Goal: Check status: Check status

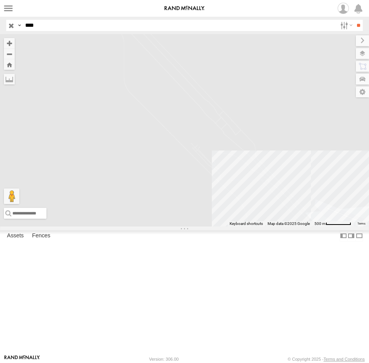
drag, startPoint x: 44, startPoint y: 25, endPoint x: -2, endPoint y: 25, distance: 46.1
click at [0, 25] on html at bounding box center [184, 181] width 369 height 363
click at [354, 20] on input "**" at bounding box center [358, 25] width 9 height 11
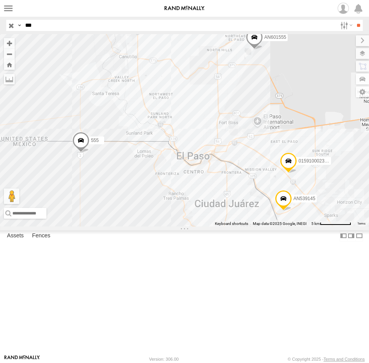
drag, startPoint x: 47, startPoint y: 23, endPoint x: 5, endPoint y: 17, distance: 42.6
click at [7, 21] on div "Search Query Asset ID Asset Label Registration Manufacturer Model VIN Job ID Dr…" at bounding box center [180, 25] width 348 height 11
click at [354, 20] on input "**" at bounding box center [358, 25] width 9 height 11
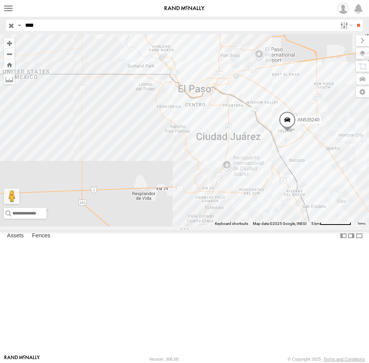
drag, startPoint x: 53, startPoint y: 28, endPoint x: 15, endPoint y: 27, distance: 37.2
click at [15, 27] on div "Search Query Asset ID Asset Label Registration Manufacturer Model VIN Job ID Dr…" at bounding box center [180, 25] width 348 height 11
type input "****"
click at [354, 20] on input "**" at bounding box center [358, 25] width 9 height 11
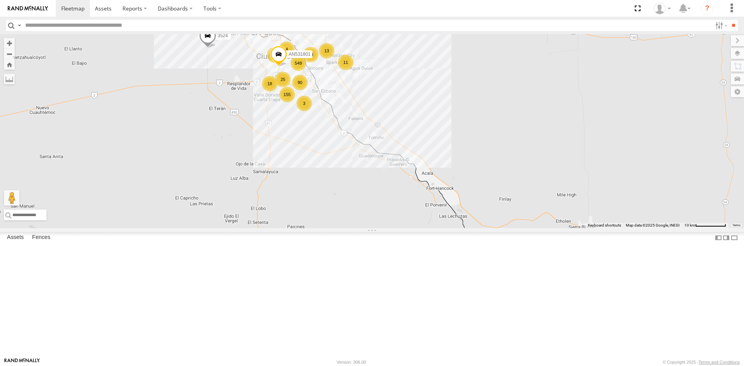
drag, startPoint x: 340, startPoint y: 95, endPoint x: 320, endPoint y: 138, distance: 47.5
click at [327, 179] on div "015910001935363 AN536621 015910001811580 AN534838 ZJ535914 F2771 549 90 155 32 …" at bounding box center [372, 131] width 744 height 194
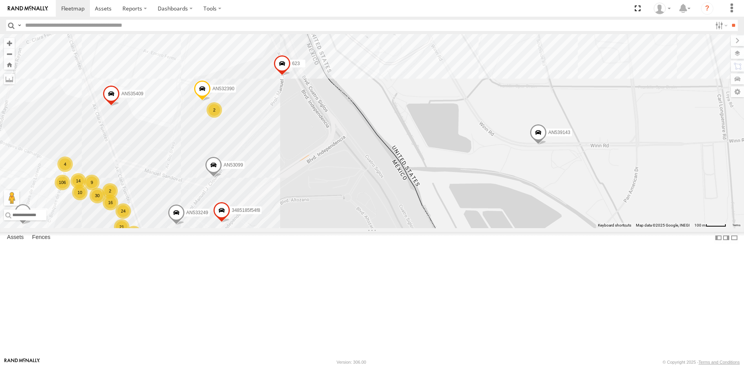
drag, startPoint x: 237, startPoint y: 186, endPoint x: 260, endPoint y: 221, distance: 41.6
click at [260, 221] on div "U11442 AN536763 AN532390 V3896 AN539143 AN538865 AN535409 623 AN53099 AN533249 …" at bounding box center [372, 131] width 744 height 194
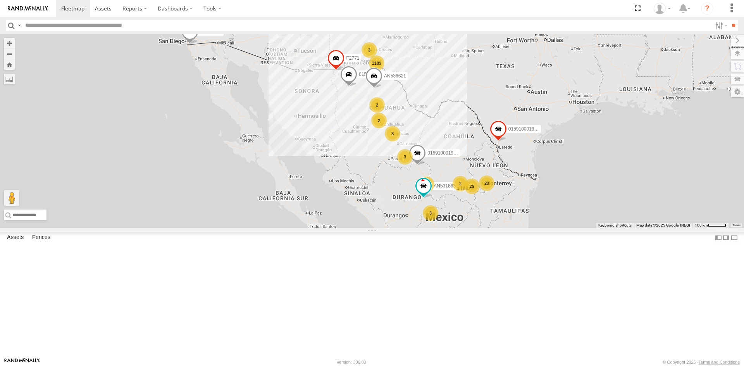
drag, startPoint x: 480, startPoint y: 156, endPoint x: 390, endPoint y: 174, distance: 91.5
click at [456, 201] on div "1189 3 6 AN531863 29 4 3 10 20 3 3 2 015910001935363 2 3 AN536621 0159100019949…" at bounding box center [372, 131] width 744 height 194
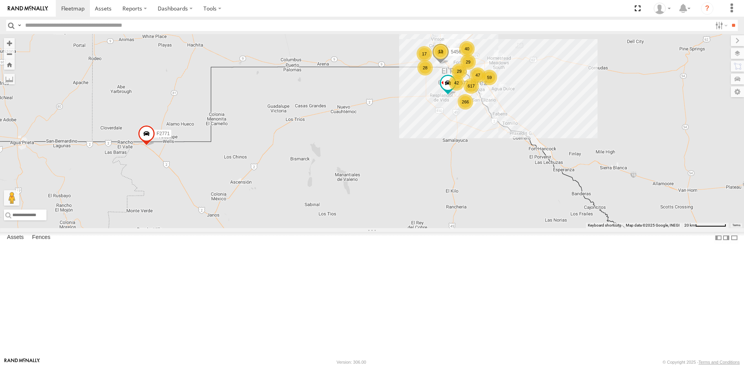
drag, startPoint x: 418, startPoint y: 155, endPoint x: 340, endPoint y: 181, distance: 81.7
click at [340, 181] on div "AN531863 015910001935363 AN536621 015910001994923 015910001811580 AN534838 ZJ53…" at bounding box center [372, 131] width 744 height 194
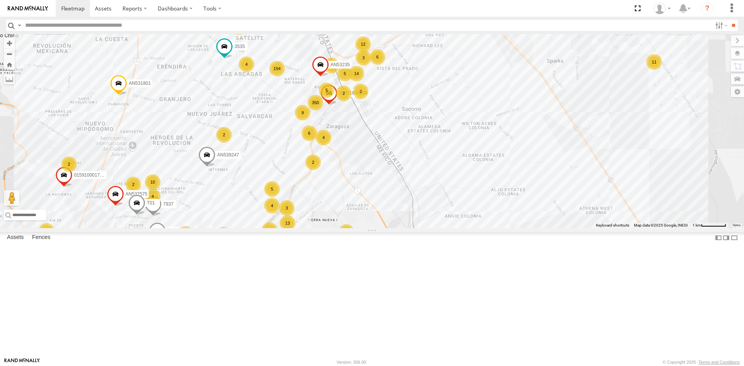
drag, startPoint x: 362, startPoint y: 146, endPoint x: 378, endPoint y: 214, distance: 70.0
click at [378, 131] on div "AN531863 015910001935363 AN536621 015910001994923 015910001811580 AN534838 ZJ53…" at bounding box center [744, 131] width 744 height 0
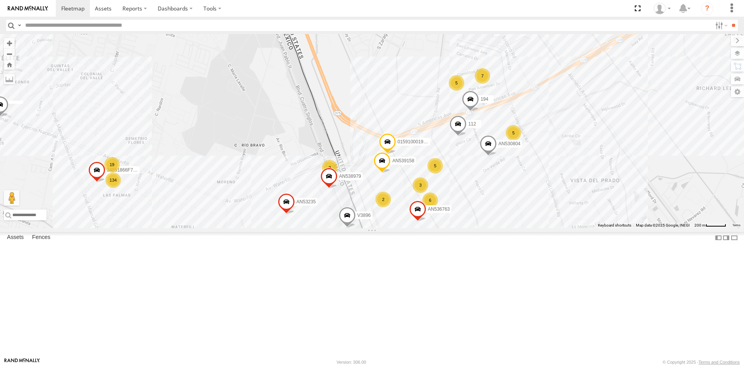
click at [426, 201] on span at bounding box center [417, 211] width 17 height 21
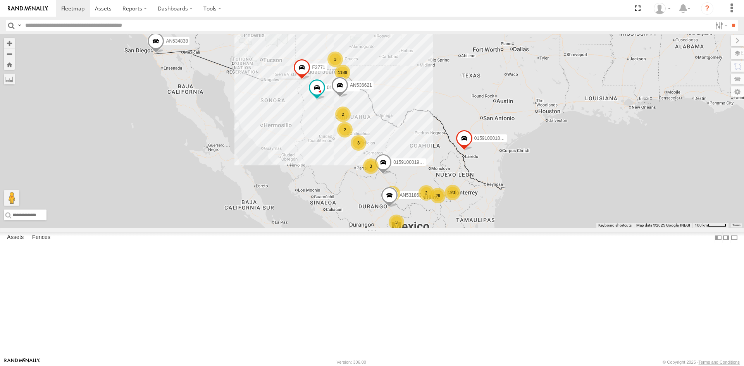
drag, startPoint x: 327, startPoint y: 226, endPoint x: 285, endPoint y: 265, distance: 57.3
click at [285, 228] on div "1189 3 6 AN531863 29 4 3 10 20 3 3 2 015910001935363 2 3 AN536621 0159100019949…" at bounding box center [372, 131] width 744 height 194
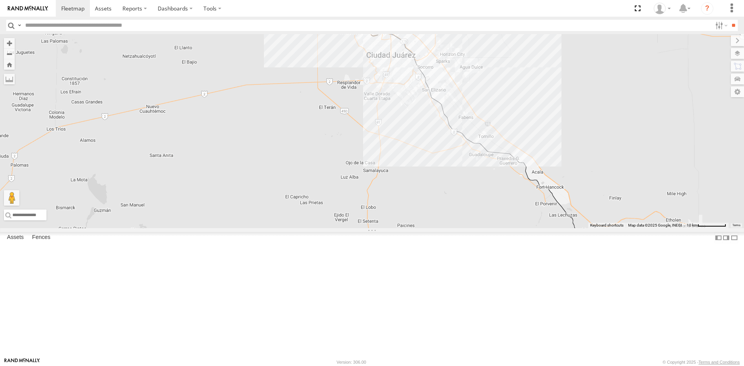
drag, startPoint x: 376, startPoint y: 129, endPoint x: 311, endPoint y: 220, distance: 111.7
click at [311, 220] on div "AN531863 015910001935363 AN536621 015910001994923 015910001811580 AN534838 ZJ53…" at bounding box center [372, 131] width 744 height 194
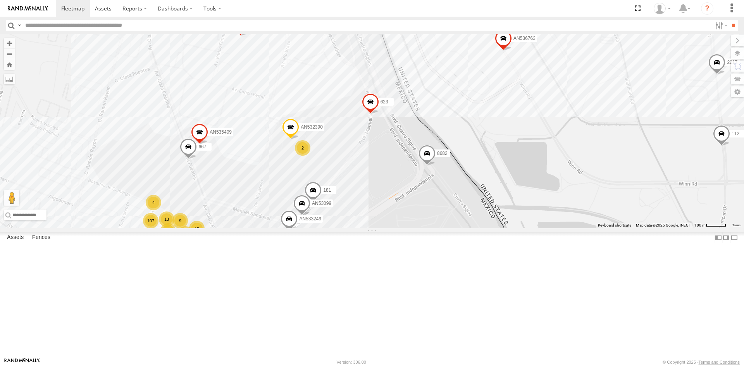
drag, startPoint x: 358, startPoint y: 237, endPoint x: 369, endPoint y: 211, distance: 28.0
click at [369, 211] on div "AN531863 015910001935363 AN536621 015910001994923 015910001811580 AN534838 ZJ53…" at bounding box center [372, 131] width 744 height 194
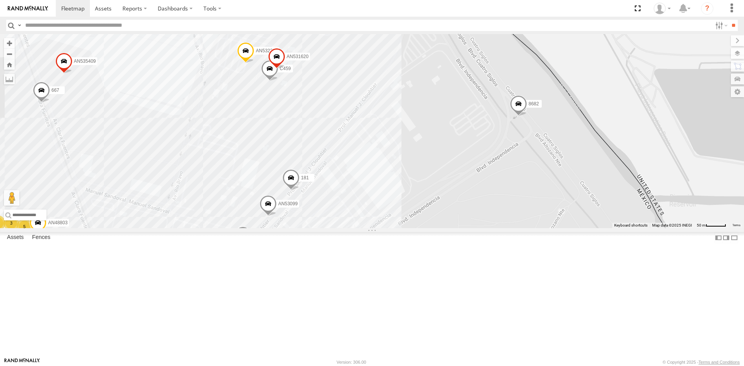
drag, startPoint x: 350, startPoint y: 261, endPoint x: 350, endPoint y: 293, distance: 31.8
click at [350, 228] on div "AN531863 015910001935363 AN536621 015910001994923 015910001811580 AN534838 ZJ53…" at bounding box center [372, 131] width 744 height 194
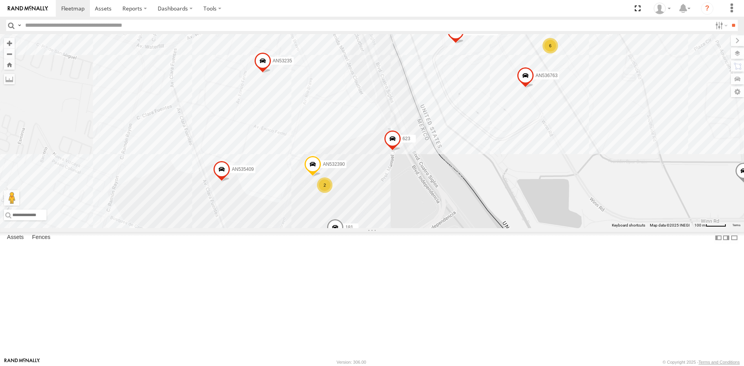
drag, startPoint x: 442, startPoint y: 172, endPoint x: 460, endPoint y: 187, distance: 23.4
click at [461, 190] on div "AN531863 015910001935363 AN536621 015910001994923 015910001811580 AN534838 ZJ53…" at bounding box center [372, 131] width 744 height 194
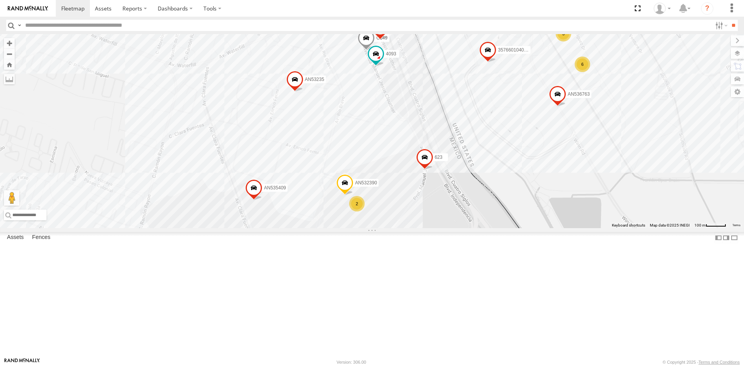
drag, startPoint x: 409, startPoint y: 275, endPoint x: 419, endPoint y: 282, distance: 11.9
click at [419, 228] on div "181 357660104096649 015910001918898 AN536763 AN532390 V3896 AN539158 C149 4093 …" at bounding box center [372, 131] width 744 height 194
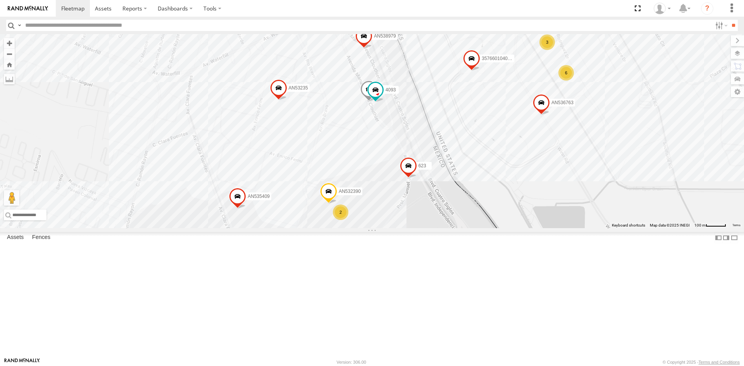
drag, startPoint x: 407, startPoint y: 292, endPoint x: 385, endPoint y: 294, distance: 21.4
click at [385, 228] on div "181 357660104096649 015910001918898 AN536763 AN532390 V3896 AN539158 C149 4093 …" at bounding box center [372, 131] width 744 height 194
drag, startPoint x: 392, startPoint y: 284, endPoint x: 403, endPoint y: 249, distance: 36.5
click at [403, 228] on div "181 357660104096649 015910001918898 AN536763 AN532390 V3896 AN539158 C149 4093 …" at bounding box center [372, 131] width 744 height 194
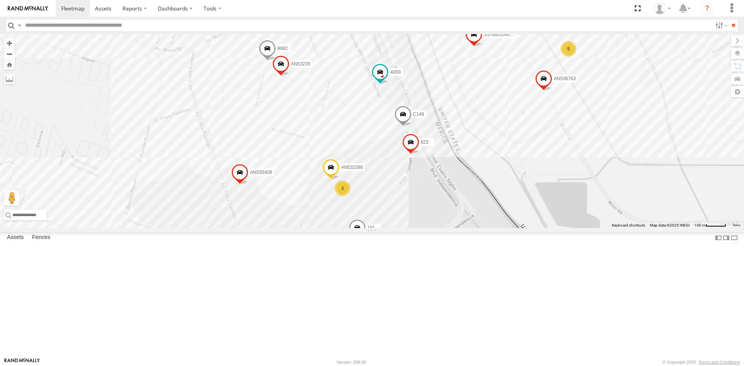
drag, startPoint x: 464, startPoint y: 204, endPoint x: 423, endPoint y: 249, distance: 61.1
click at [423, 228] on div "181 357660104096649 015910001918898 AN536763 AN532390 V3896 AN539158 C149 4093 …" at bounding box center [372, 131] width 744 height 194
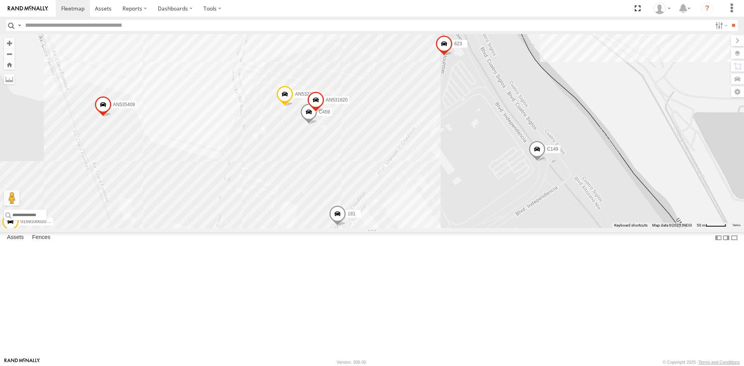
drag, startPoint x: 392, startPoint y: 278, endPoint x: 408, endPoint y: 225, distance: 55.4
click at [411, 227] on div "357660104096649 AN536763 AN539158 C149 4093 AN535545 AN535409 623 AN533249 AN53…" at bounding box center [372, 131] width 744 height 194
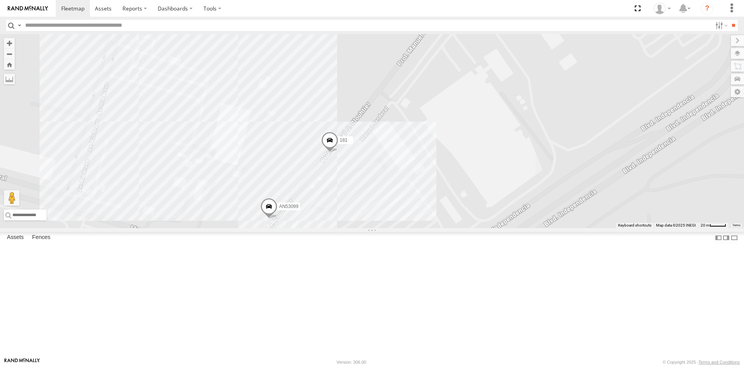
drag, startPoint x: 340, startPoint y: 296, endPoint x: 385, endPoint y: 221, distance: 87.2
click at [382, 228] on div "181 C149 AN53099 AN533249" at bounding box center [372, 131] width 744 height 194
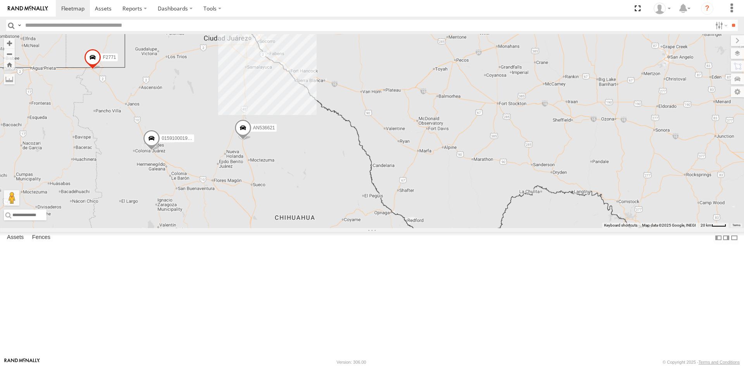
drag, startPoint x: 409, startPoint y: 128, endPoint x: 432, endPoint y: 163, distance: 41.6
click at [431, 163] on div "AN53295 015910001935363 AN536621 015910001811580 AN534838 ZJ535914 F2771 AN5386…" at bounding box center [372, 131] width 744 height 194
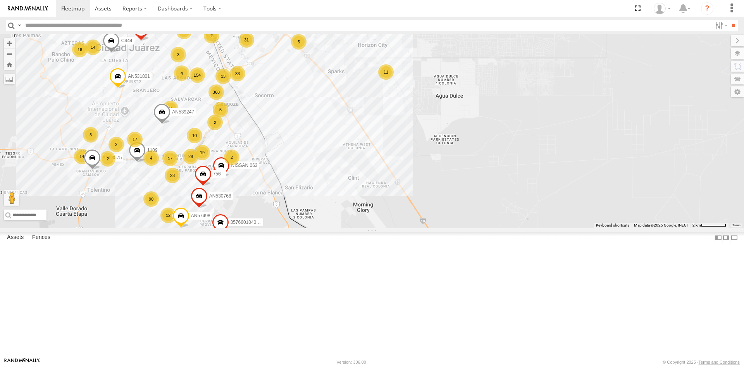
drag, startPoint x: 212, startPoint y: 143, endPoint x: 234, endPoint y: 186, distance: 48.5
click at [234, 186] on div "AN53295 015910001935363 AN536621 015910001811580 AN534838 ZJ535914 F2771 AN5386…" at bounding box center [372, 131] width 744 height 194
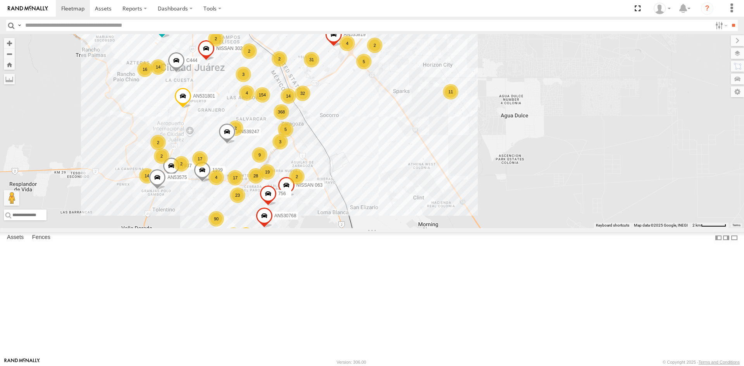
drag, startPoint x: 243, startPoint y: 134, endPoint x: 317, endPoint y: 145, distance: 74.3
click at [323, 125] on div "AN53617 AN53575 639 NISSAN 063 AN5310637 7937 AN538889 C444 1109 AN531801 AN535…" at bounding box center [372, 131] width 744 height 194
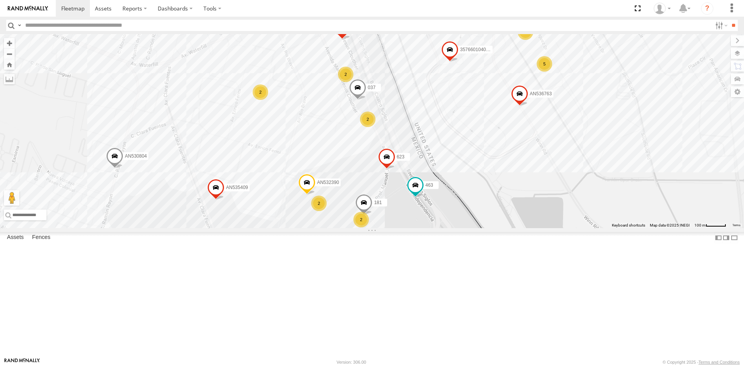
drag, startPoint x: 389, startPoint y: 235, endPoint x: 395, endPoint y: 258, distance: 23.6
click at [395, 228] on div "AN53617 AN53575 639 NISSAN 063 AN5310637 7937 AN538889 C444 1109 AN531801 AN535…" at bounding box center [372, 131] width 744 height 194
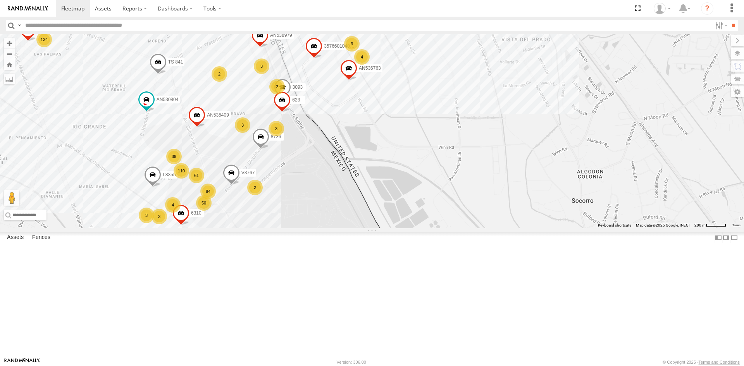
drag, startPoint x: 295, startPoint y: 160, endPoint x: 308, endPoint y: 216, distance: 58.1
click at [308, 216] on div "AN53295 015910001935363 AN536621 015910001811580 AN534838 ZJ535914 F2771 AN5386…" at bounding box center [372, 131] width 744 height 194
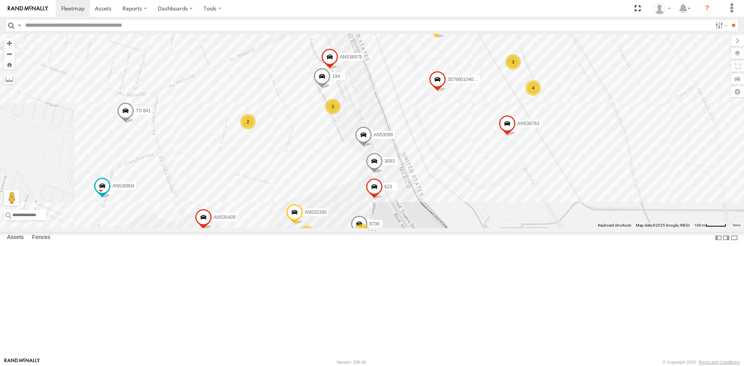
drag, startPoint x: 316, startPoint y: 242, endPoint x: 405, endPoint y: 223, distance: 91.2
click at [404, 224] on div "AN53295 015910001935363 AN536621 015910001811580 AN534838 ZJ535914 F2771 AN5386…" at bounding box center [372, 131] width 744 height 194
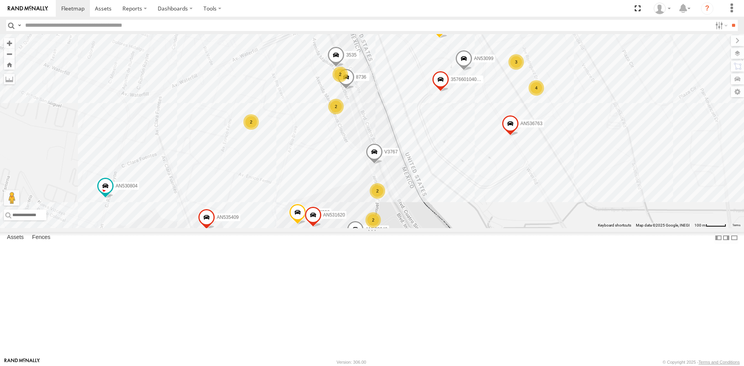
click at [395, 168] on div "3535 357660104096649 015910001918898 AN536763 AN532390 V3767 AN539158 015910002…" at bounding box center [372, 131] width 744 height 194
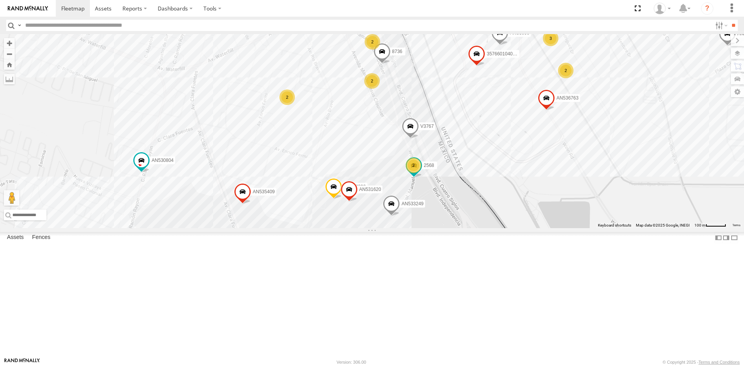
drag, startPoint x: 432, startPoint y: 297, endPoint x: 469, endPoint y: 272, distance: 44.8
click at [469, 228] on div "AN539290 357660104096649 015910001918898 AN536763 AN532390 V3767 AN539158 01591…" at bounding box center [372, 131] width 744 height 194
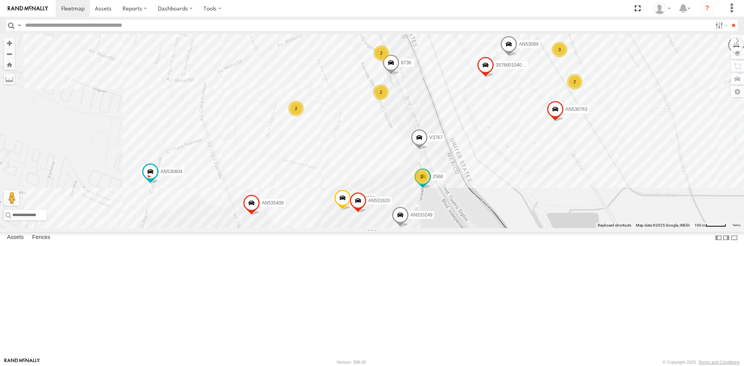
drag, startPoint x: 394, startPoint y: 227, endPoint x: 400, endPoint y: 235, distance: 10.5
click at [400, 228] on div "AN539290 357660104096649 015910001918898 AN536763 AN532390 V3767 AN539158 01591…" at bounding box center [372, 131] width 744 height 194
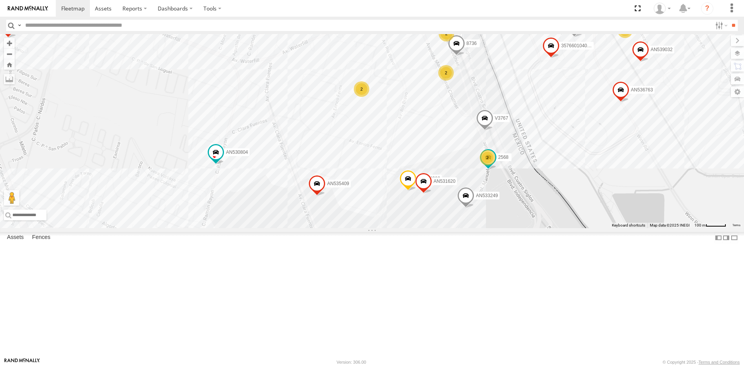
drag, startPoint x: 480, startPoint y: 271, endPoint x: 500, endPoint y: 293, distance: 29.9
click at [500, 228] on div "AN539290 357660104096649 AN536763 V3767 AN539158 AN535545 AN530804 V3585 AN5354…" at bounding box center [372, 131] width 744 height 194
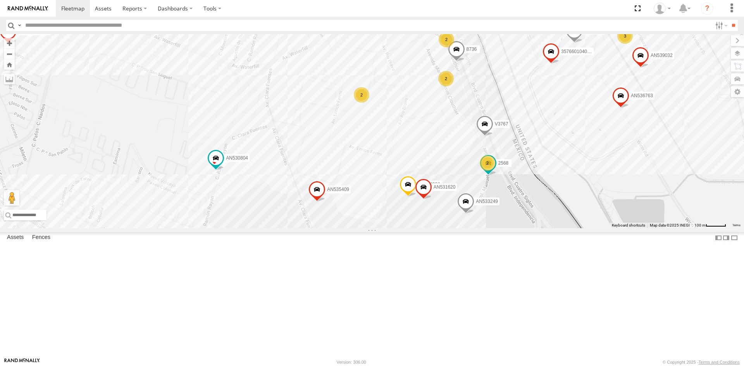
drag, startPoint x: 516, startPoint y: 296, endPoint x: 517, endPoint y: 303, distance: 7.0
click at [517, 228] on div "AN539290 357660104096649 AN536763 V3767 AN539158 AN535545 AN530804 V3585 AN5354…" at bounding box center [372, 131] width 744 height 194
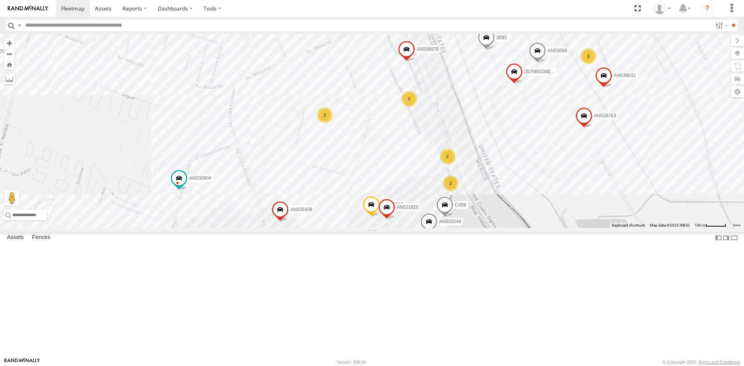
drag, startPoint x: 477, startPoint y: 159, endPoint x: 447, endPoint y: 172, distance: 32.2
click at [447, 172] on div "181 357660104096649 015910001918898 AN536763 AN532390 348518670794 AN539032 AN5…" at bounding box center [372, 131] width 744 height 194
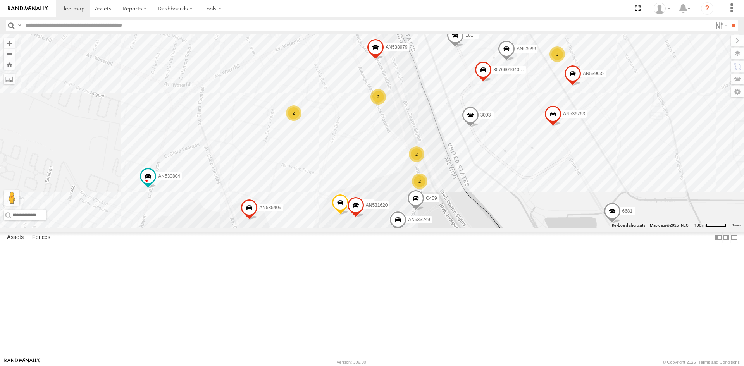
drag, startPoint x: 454, startPoint y: 158, endPoint x: 417, endPoint y: 153, distance: 38.0
click at [418, 153] on div "181 357660104096649 015910001918898 AN536763 AN532390 348518670794 AN539032 AN5…" at bounding box center [372, 131] width 744 height 194
drag, startPoint x: 453, startPoint y: 210, endPoint x: 462, endPoint y: 210, distance: 9.3
click at [462, 210] on div "AN539290 181 357660104096649 015910001918898 AN536763 AN532390 AN539032 V3767 A…" at bounding box center [372, 131] width 744 height 194
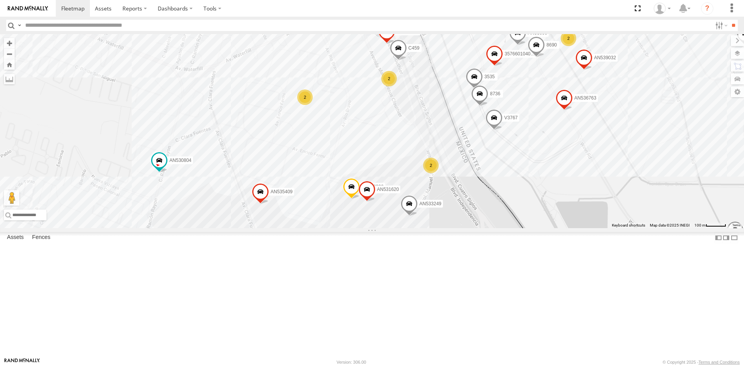
drag, startPoint x: 467, startPoint y: 217, endPoint x: 479, endPoint y: 199, distance: 21.2
click at [479, 199] on div "3535 AN539290 181 357660104096649 015910001918898 AN536763 AN532390 AN539032 V3…" at bounding box center [372, 131] width 744 height 194
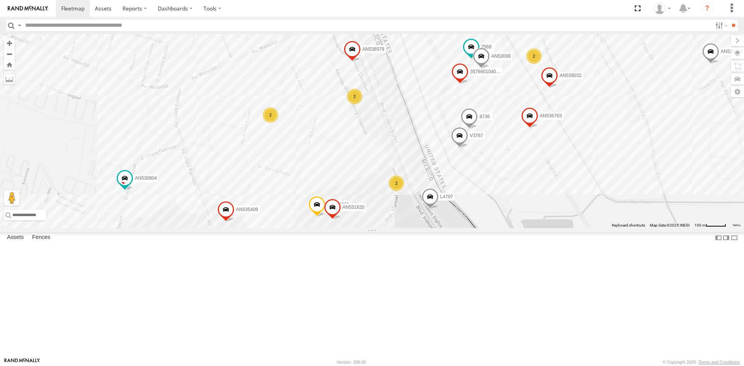
drag, startPoint x: 415, startPoint y: 198, endPoint x: 398, endPoint y: 188, distance: 19.3
click at [398, 188] on div "3535 AN539290 357660104096649 AN536763 639 5456 AN532390 AN539032 V3767 AN53915…" at bounding box center [372, 131] width 744 height 194
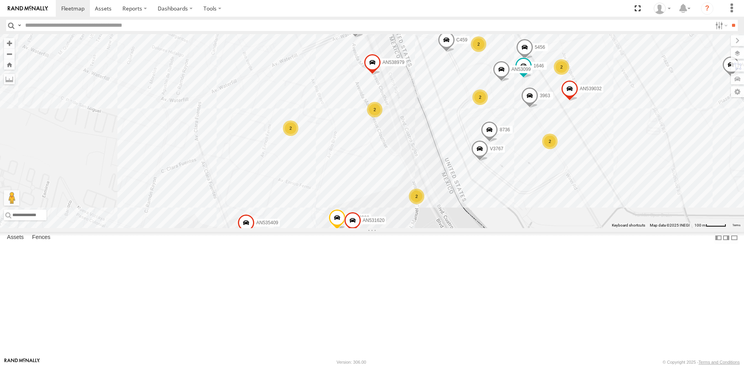
drag, startPoint x: 420, startPoint y: 205, endPoint x: 435, endPoint y: 215, distance: 17.6
click at [435, 215] on div "AN539290 015910001918898 5456 AN532390 AN539032 V3767 8736 AN535545 6681 AN5308…" at bounding box center [372, 131] width 744 height 194
drag, startPoint x: 428, startPoint y: 211, endPoint x: 449, endPoint y: 184, distance: 34.4
click at [449, 184] on div "AN539290 015910001918898 5456 AN532390 AN539032 V3767 8736 AN535545 6681 AN5308…" at bounding box center [372, 131] width 744 height 194
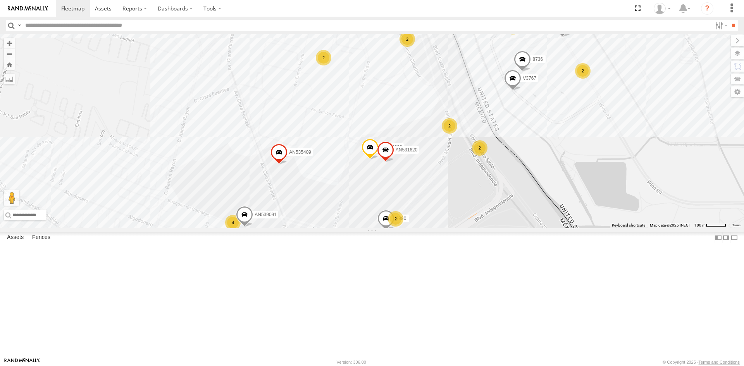
drag, startPoint x: 458, startPoint y: 194, endPoint x: 472, endPoint y: 144, distance: 51.8
click at [471, 144] on div "AN539290 015910001918898 5456 AN532390 AN539032 V3767 8736 AN535545 6681 AN5308…" at bounding box center [372, 131] width 744 height 194
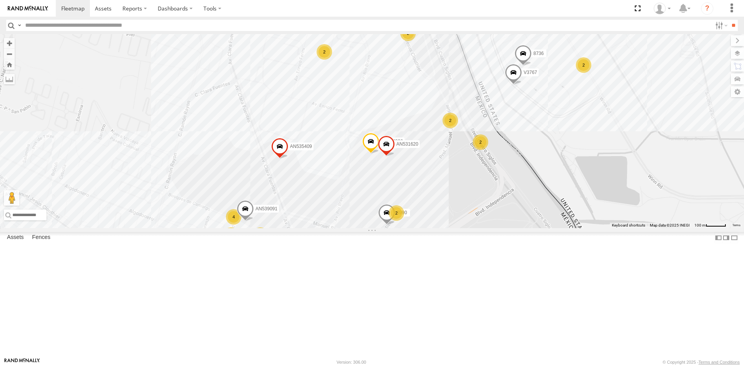
click at [441, 228] on div "AN539290 015910001918898 5456 AN532390 AN539032 V3767 8736 AN535545 6681 AN5308…" at bounding box center [372, 131] width 744 height 194
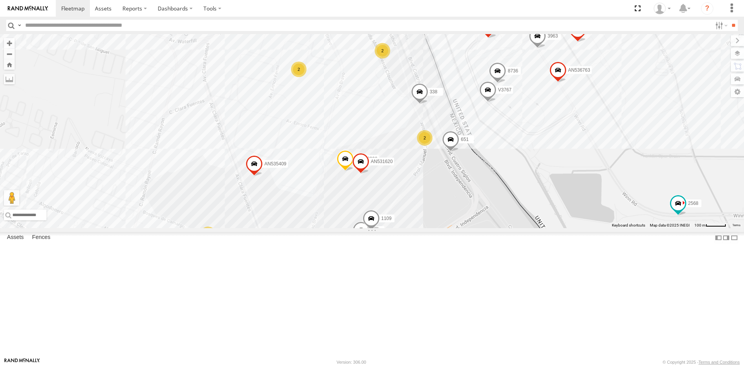
drag, startPoint x: 466, startPoint y: 212, endPoint x: 444, endPoint y: 278, distance: 69.6
click at [444, 228] on div "AN539290 015910001918898 5456 AN532390 AN539032 V3767 8736 AN535545 6681 V3585 …" at bounding box center [372, 131] width 744 height 194
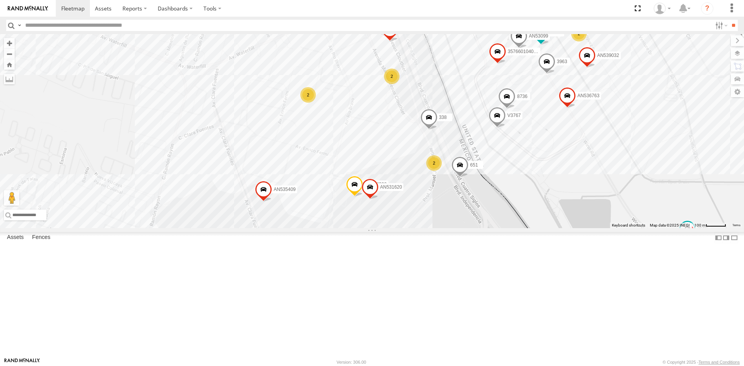
drag, startPoint x: 529, startPoint y: 208, endPoint x: 540, endPoint y: 226, distance: 21.1
click at [540, 226] on div "AN539290 015910001918898 AN532390 AN539032 V3767 8736 AN535545 6681 V3585 AN535…" at bounding box center [372, 131] width 744 height 194
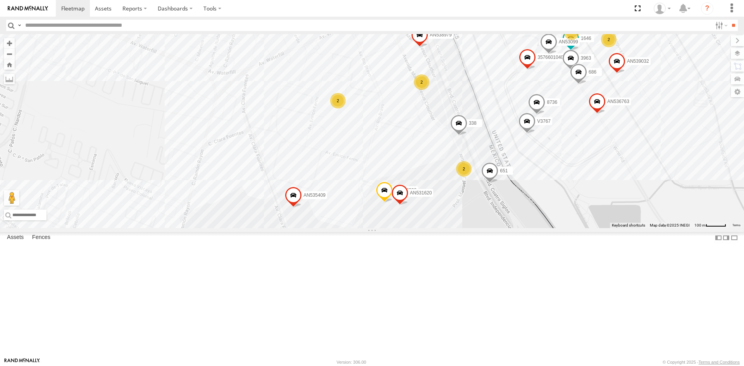
click at [513, 228] on div "651 357660104096649 015910001918898 AN536763 AN532390 AN539032 V3767 8736 AN535…" at bounding box center [372, 131] width 744 height 194
